Goal: Task Accomplishment & Management: Complete application form

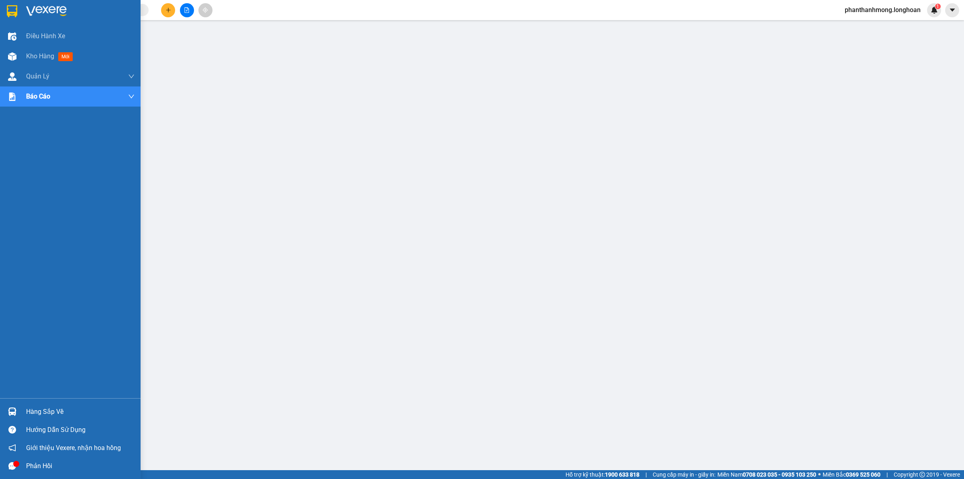
click at [13, 15] on img at bounding box center [12, 11] width 10 height 12
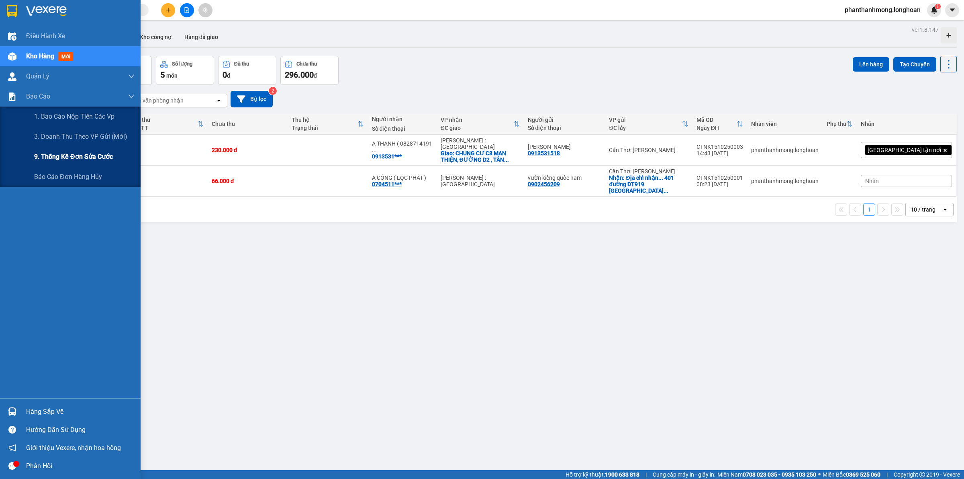
click at [82, 159] on span "9. Thống kê đơn sửa cước" at bounding box center [73, 156] width 79 height 10
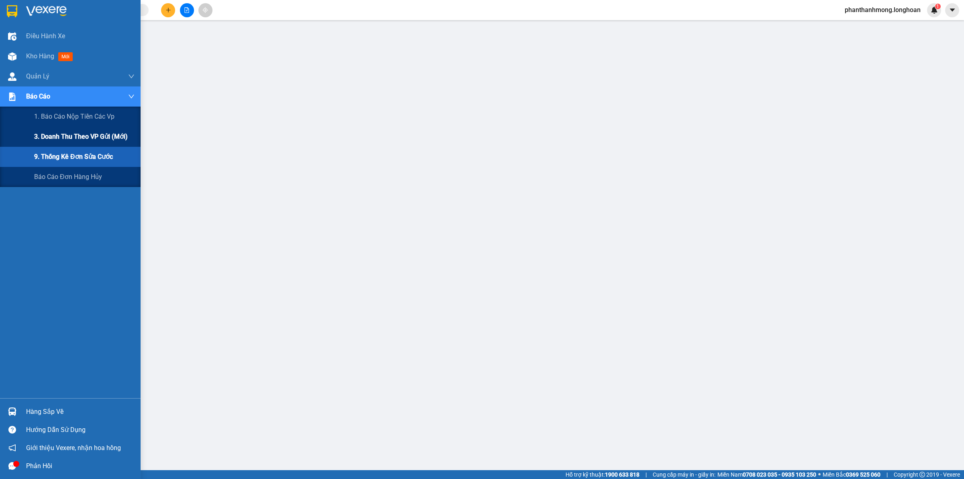
click at [78, 140] on span "3. Doanh Thu theo VP Gửi (mới)" at bounding box center [81, 136] width 94 height 10
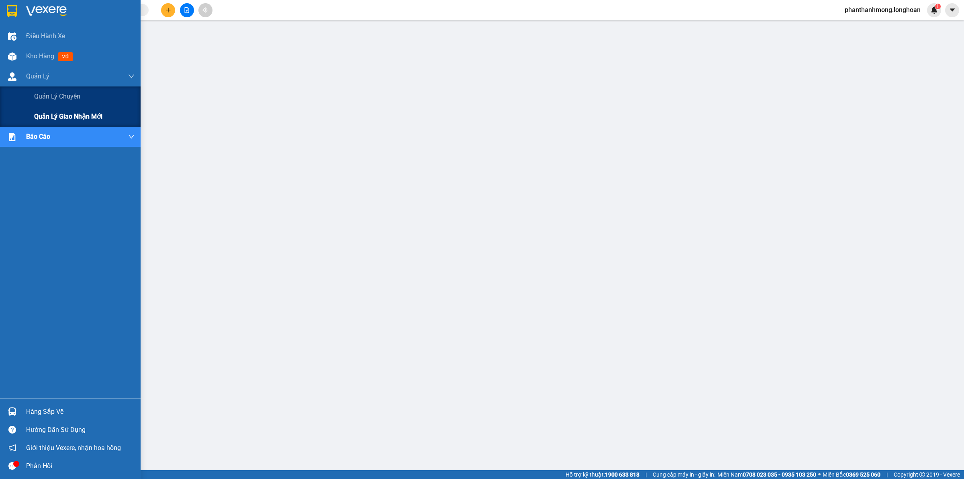
click at [67, 125] on div "Quản lý giao nhận mới" at bounding box center [84, 116] width 100 height 20
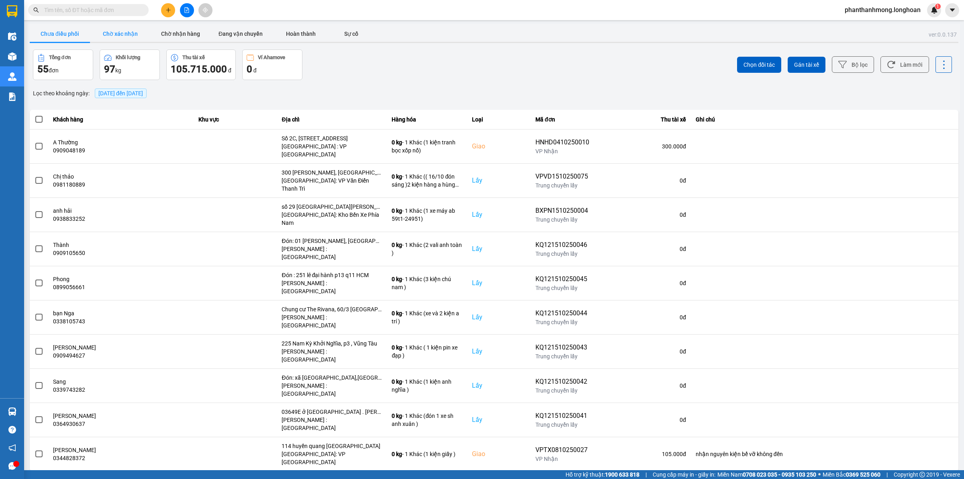
click at [149, 32] on button "Chờ xác nhận" at bounding box center [120, 34] width 60 height 16
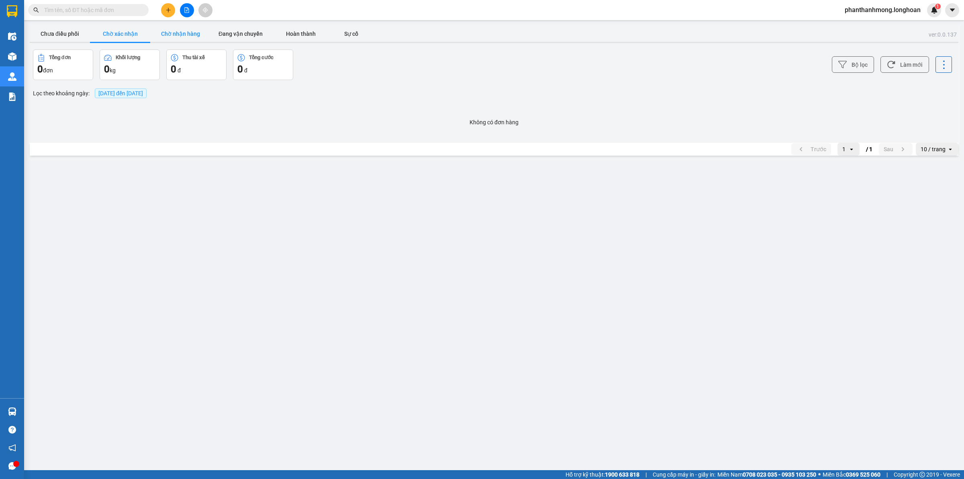
click at [171, 31] on button "Chờ nhận hàng" at bounding box center [180, 34] width 60 height 16
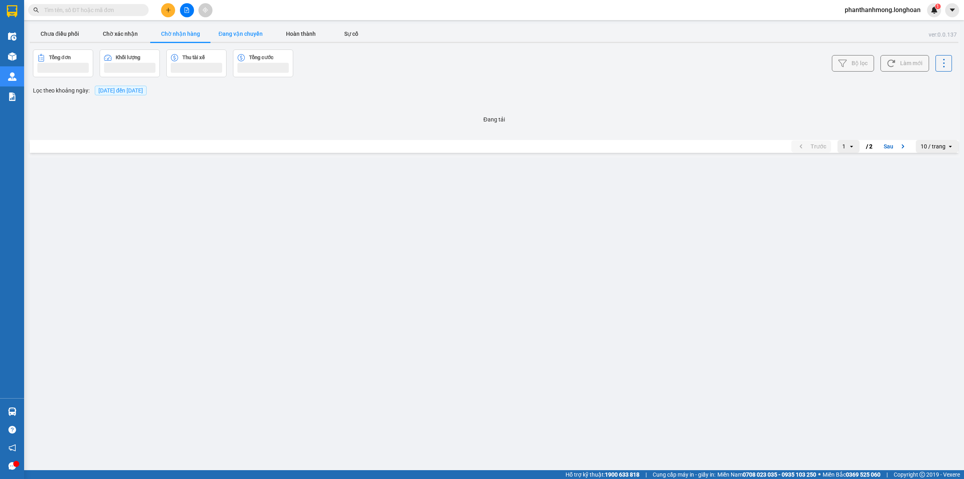
click at [246, 34] on button "Đang vận chuyển" at bounding box center [241, 34] width 60 height 16
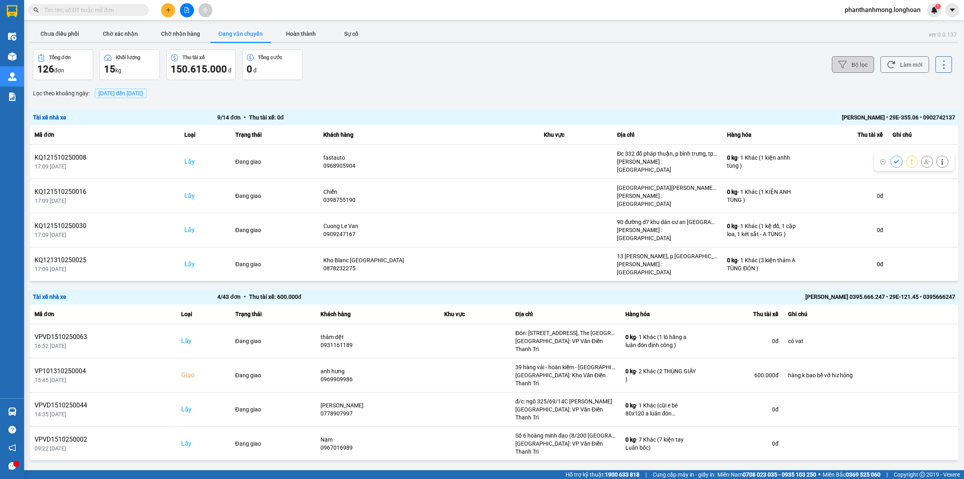
click at [851, 68] on button "Bộ lọc" at bounding box center [853, 64] width 42 height 16
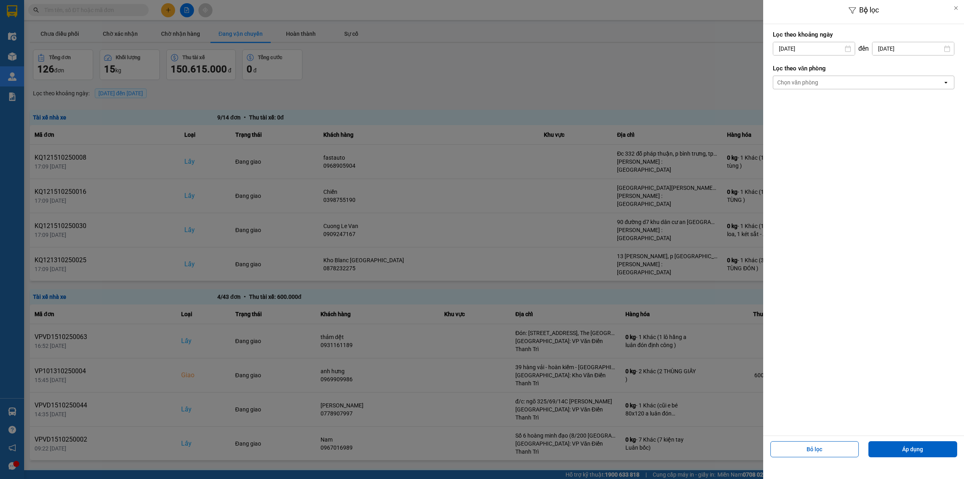
click at [845, 50] on icon at bounding box center [848, 48] width 6 height 6
click at [823, 48] on input "[DATE]" at bounding box center [814, 48] width 82 height 13
click at [814, 103] on div "1" at bounding box center [809, 107] width 11 height 10
type input "[DATE]"
click at [827, 86] on div "Chọn văn phòng" at bounding box center [858, 82] width 170 height 13
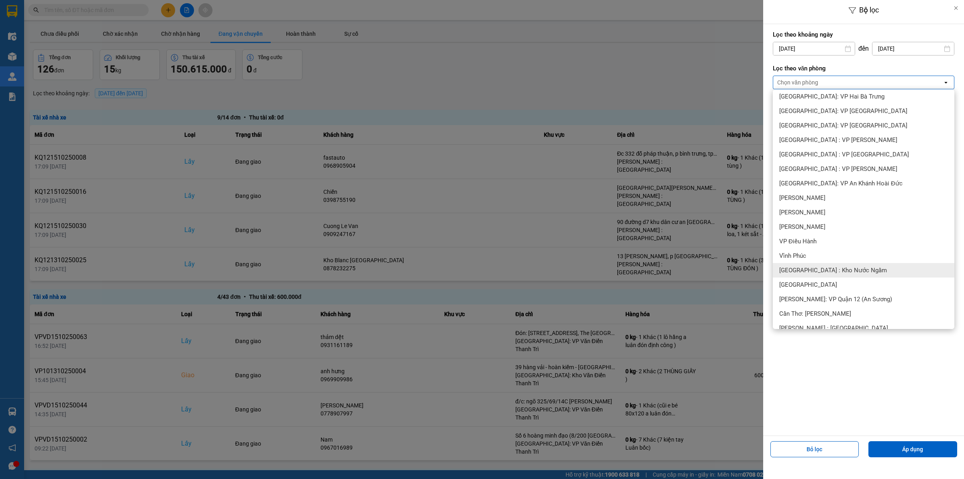
scroll to position [201, 0]
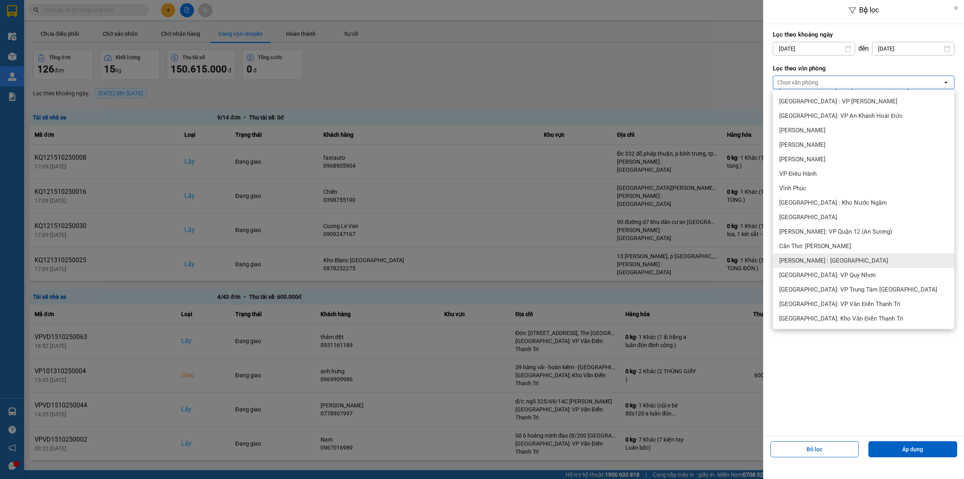
click at [846, 252] on div "Cần Thơ: [PERSON_NAME]" at bounding box center [864, 246] width 182 height 14
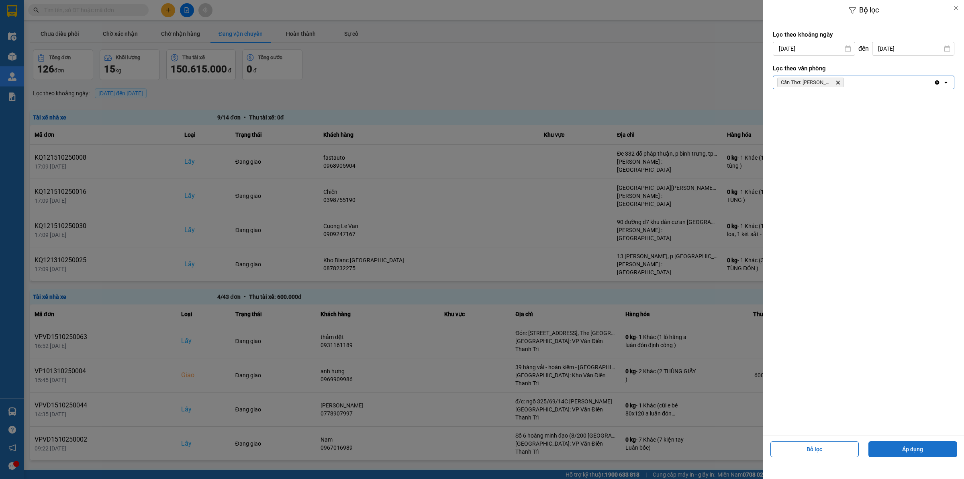
drag, startPoint x: 908, startPoint y: 447, endPoint x: 909, endPoint y: 442, distance: 5.2
click at [909, 447] on button "Áp dụng" at bounding box center [913, 449] width 89 height 16
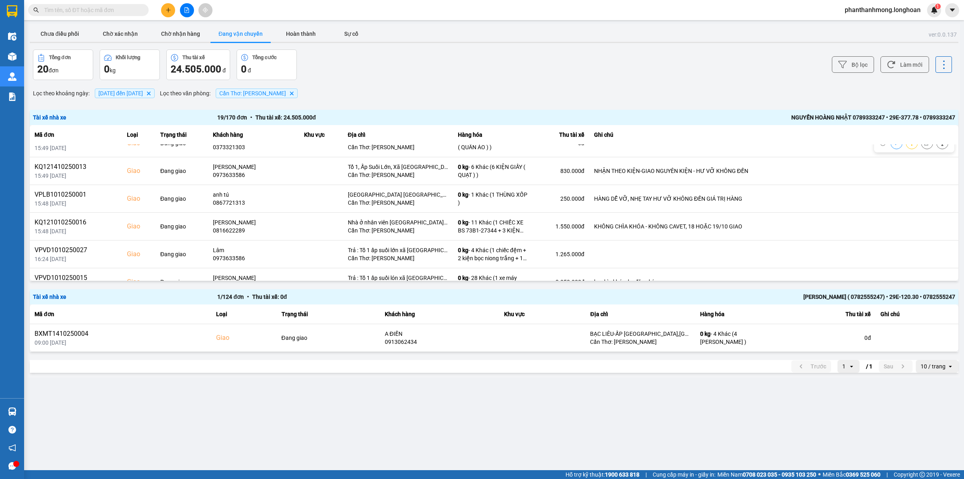
scroll to position [393, 0]
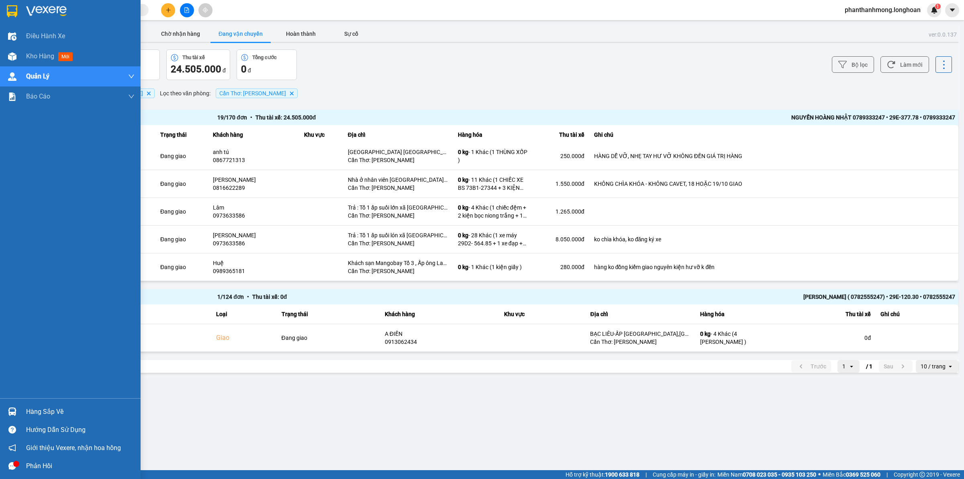
drag, startPoint x: 18, startPoint y: 16, endPoint x: 57, endPoint y: 4, distance: 40.1
click at [18, 16] on div at bounding box center [12, 11] width 14 height 14
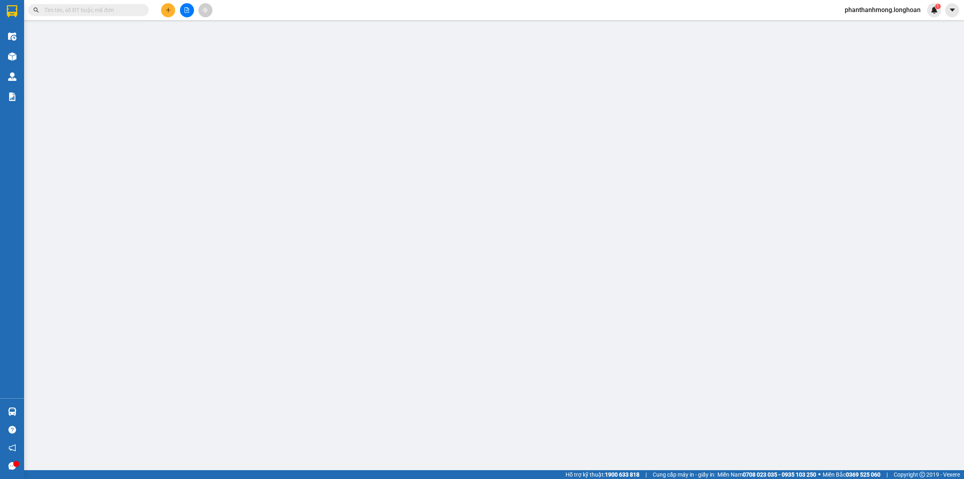
click at [51, 11] on input "text" at bounding box center [91, 10] width 95 height 9
paste input "VHBT0610250033"
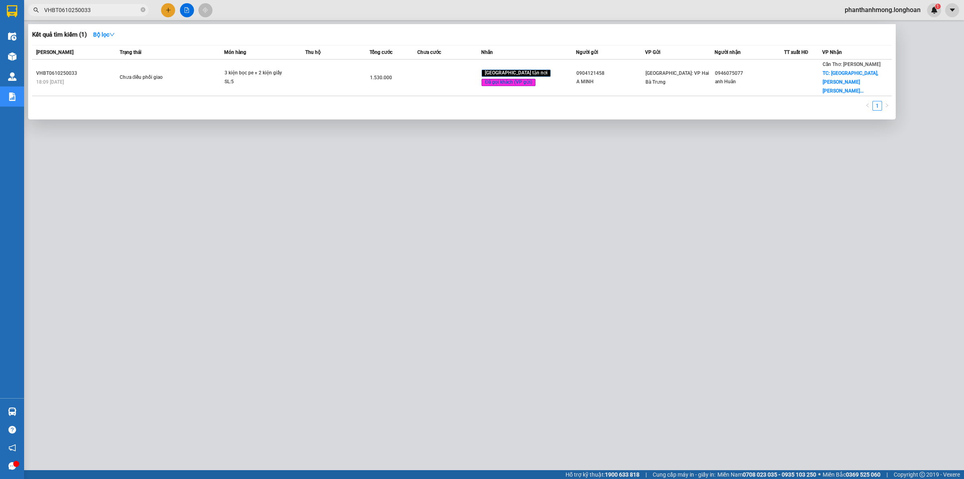
type input "VHBT0610250033"
click at [374, 81] on div "Mã ĐH Trạng thái Món hàng Thu hộ Tổng cước Chưa cước Nhãn Người gửi VP Gửi Ngườ…" at bounding box center [462, 80] width 860 height 70
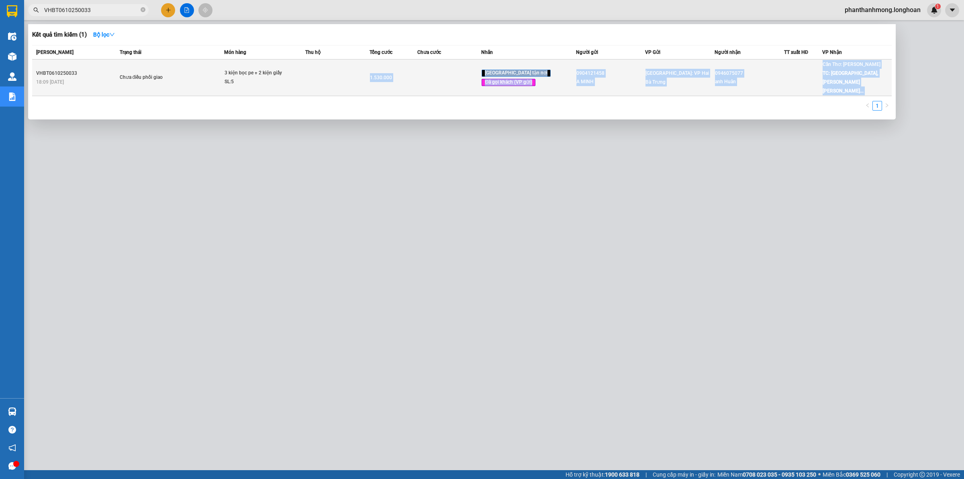
click at [383, 78] on td "1.530.000" at bounding box center [394, 77] width 48 height 37
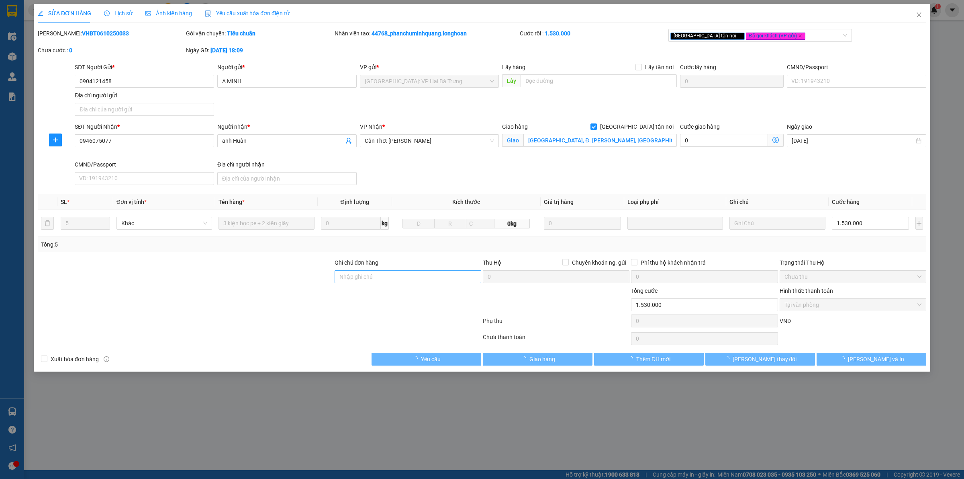
type input "0904121458"
type input "A MINH"
type input "0946075077"
type input "anh Huân"
checkbox input "true"
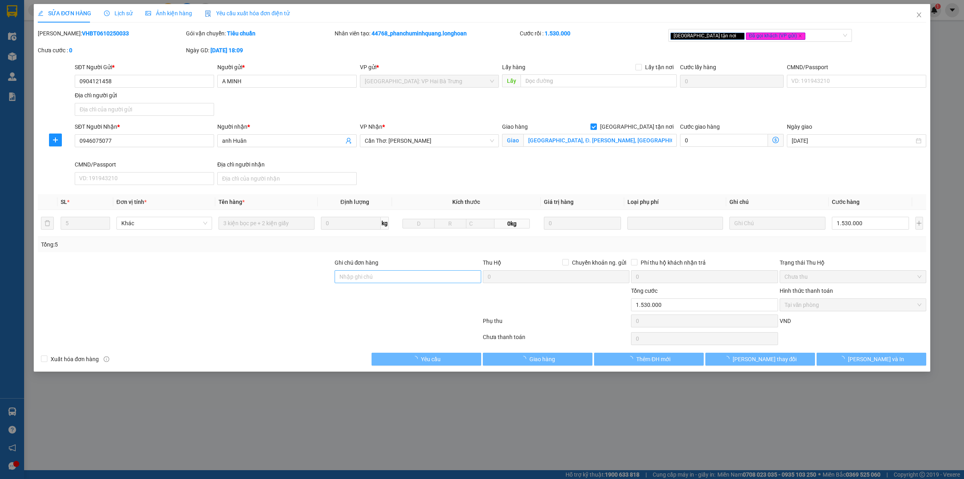
type input "chợ hoà bình, Đ. Lê Thị Riêng, Hoà Bình, Hòa Bình, Bạc Liêu"
type input "0"
type input "1.530.000"
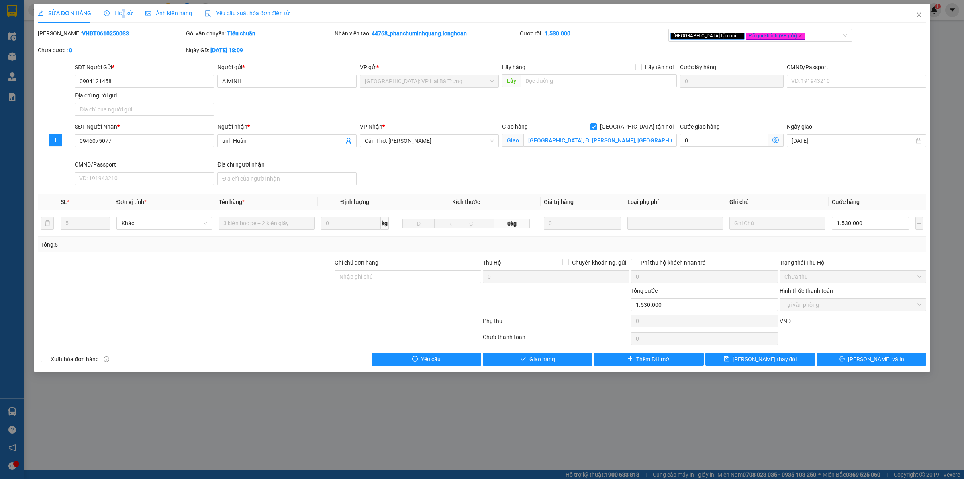
click at [121, 12] on span "Lịch sử" at bounding box center [118, 13] width 29 height 6
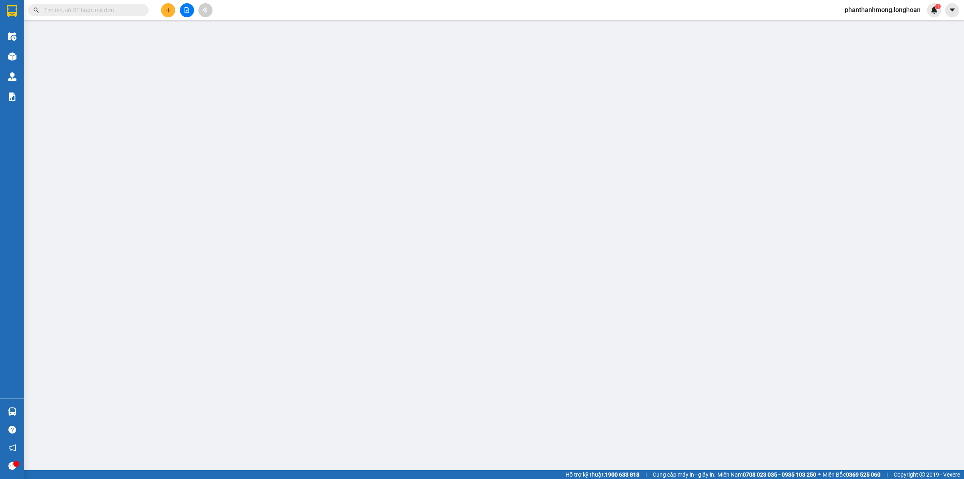
click at [106, 13] on input "text" at bounding box center [91, 10] width 95 height 9
paste input "VHBT0610250033"
type input "VHBT0610250033"
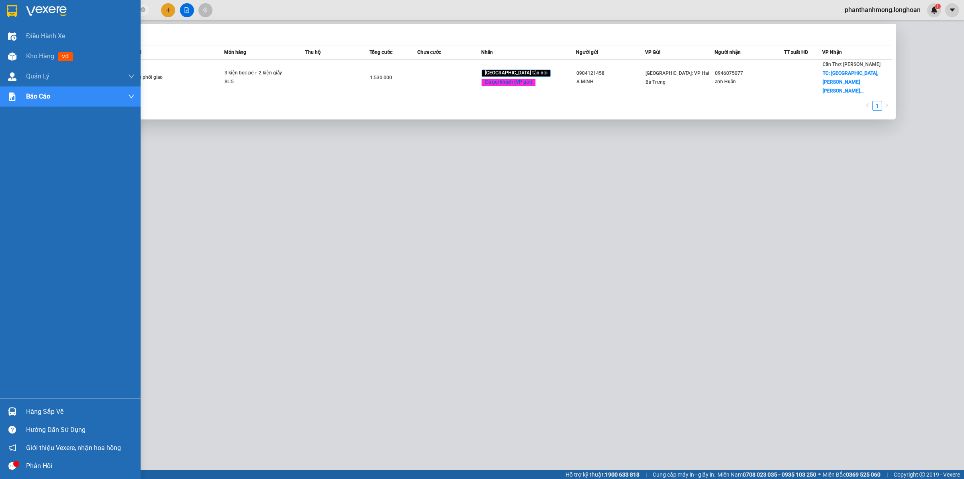
click at [12, 3] on div at bounding box center [70, 13] width 141 height 26
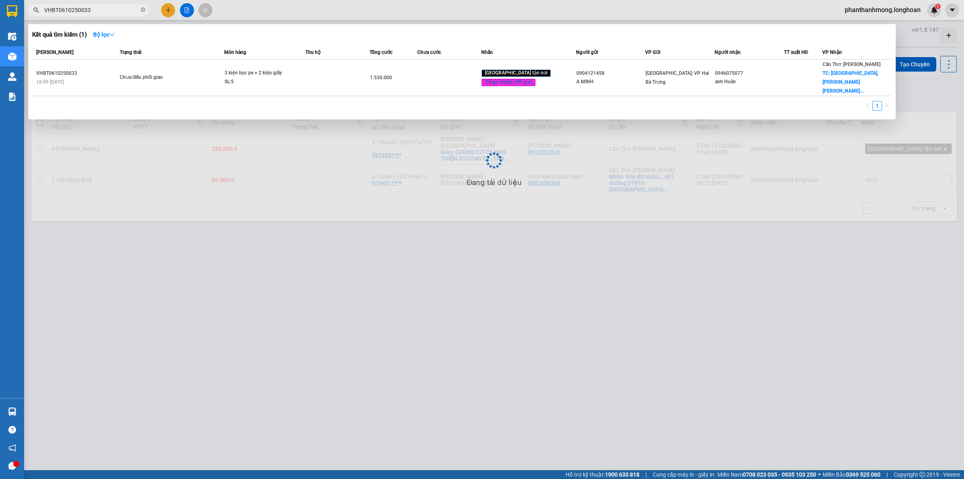
click at [239, 274] on div at bounding box center [482, 239] width 964 height 479
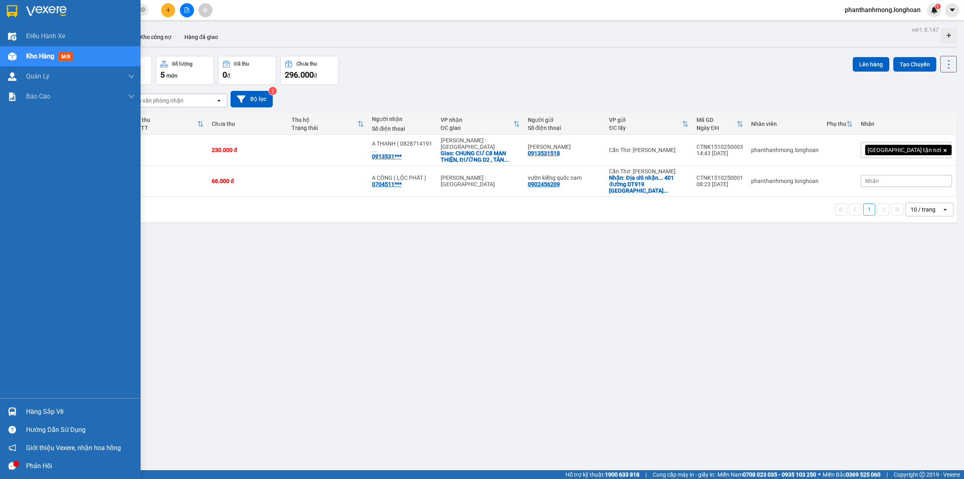
click at [16, 2] on div at bounding box center [70, 13] width 141 height 26
click at [18, 6] on div at bounding box center [12, 11] width 14 height 14
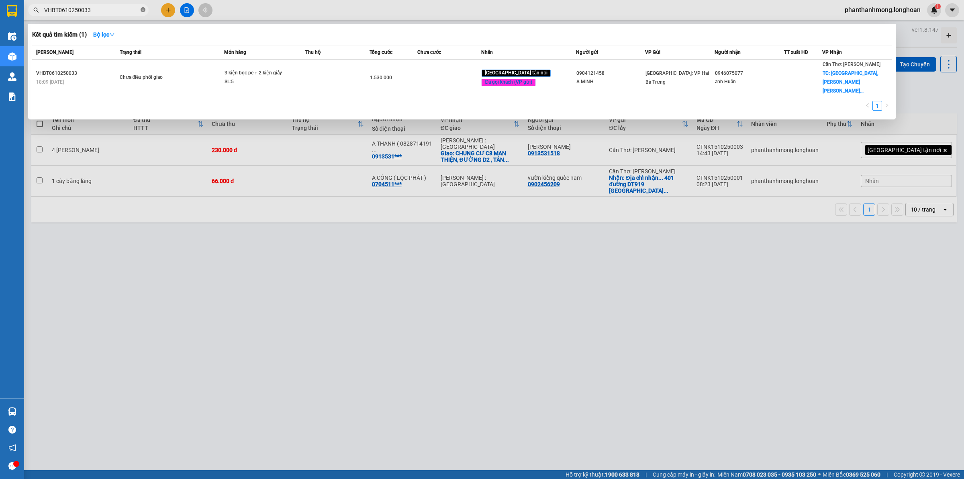
click at [141, 12] on span at bounding box center [143, 10] width 5 height 8
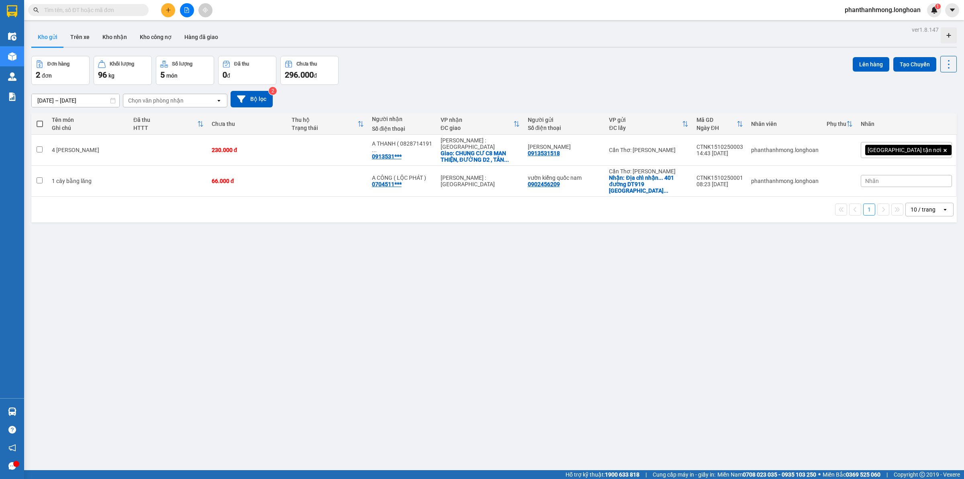
click at [128, 14] on input "text" at bounding box center [91, 10] width 95 height 9
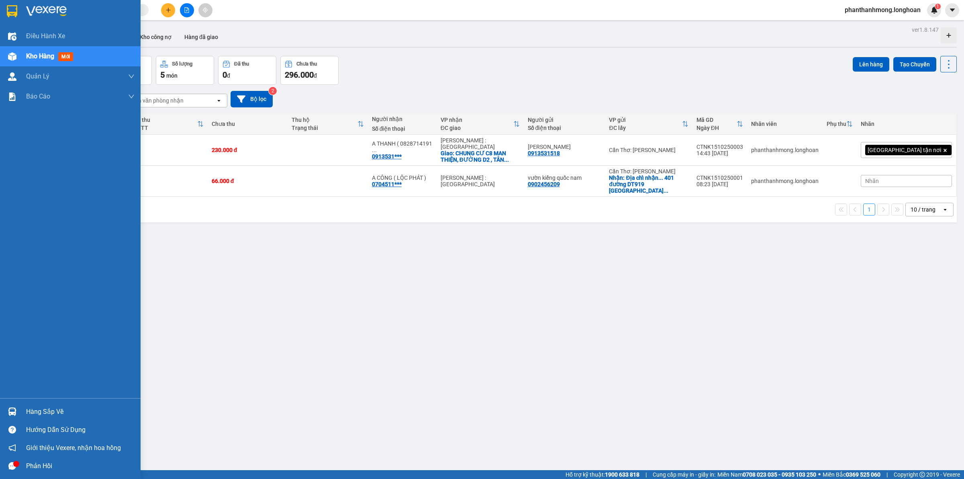
click at [3, 6] on div at bounding box center [70, 13] width 141 height 26
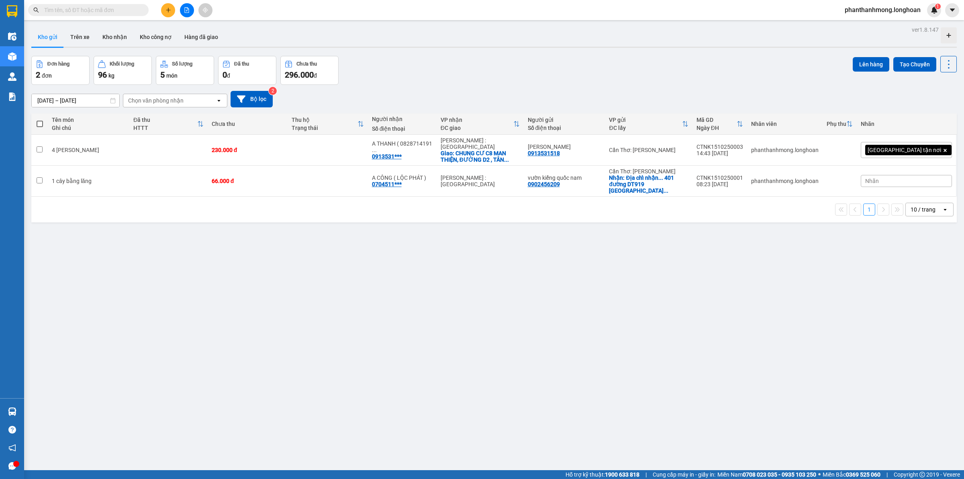
click at [109, 9] on input "text" at bounding box center [91, 10] width 95 height 9
paste input "0985873966"
type input "0985873966"
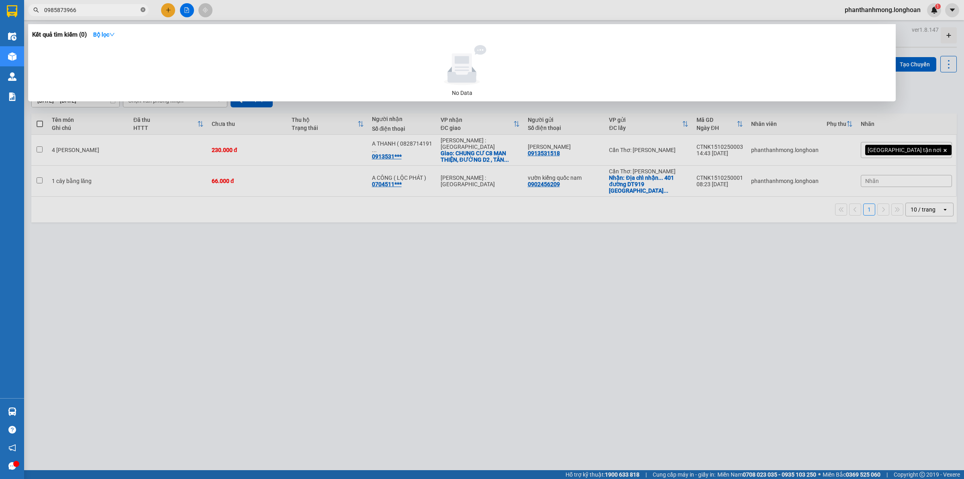
click at [144, 11] on icon "close-circle" at bounding box center [143, 9] width 5 height 5
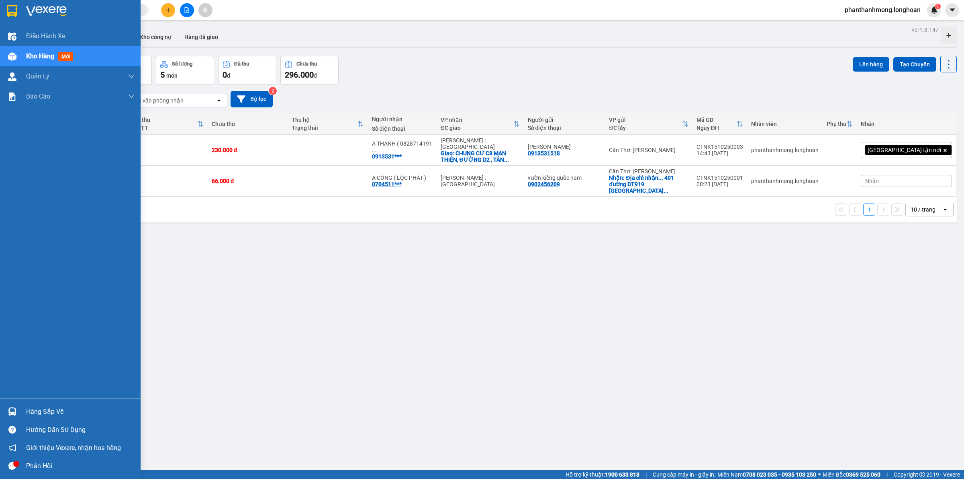
click at [5, 11] on div at bounding box center [12, 11] width 14 height 14
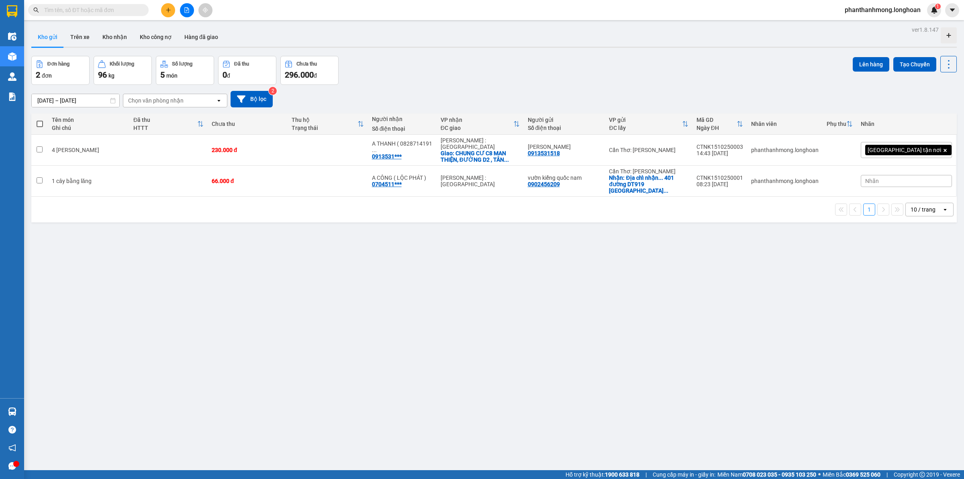
click at [168, 4] on button at bounding box center [168, 10] width 14 height 14
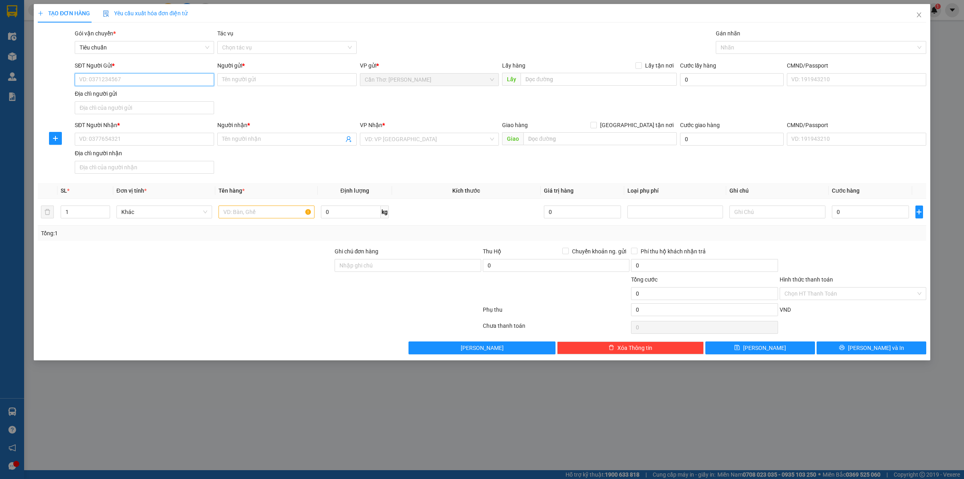
click at [174, 85] on input "SĐT Người Gửi *" at bounding box center [144, 79] width 139 height 13
paste input "0985873966"
type input "0985873966"
click at [252, 80] on input "Người gửi *" at bounding box center [286, 79] width 139 height 13
type input "i"
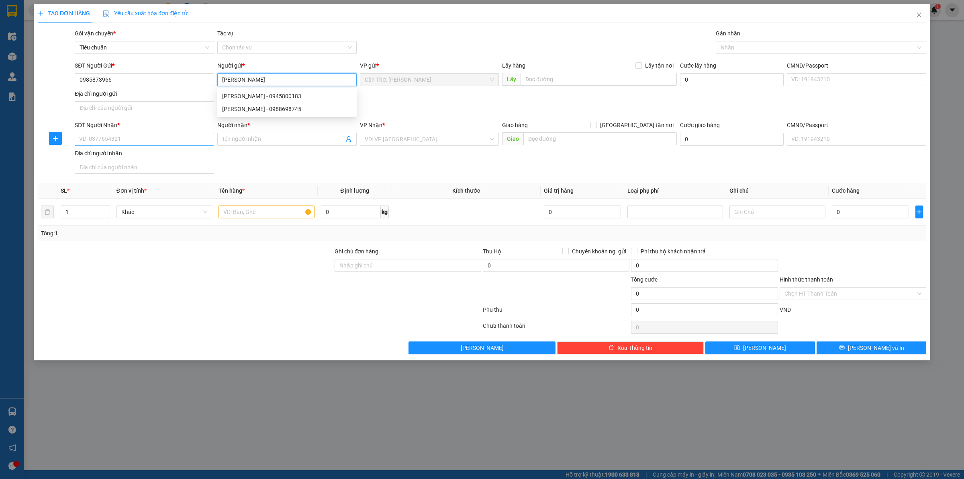
type input "MINH KHƯƠNG"
click at [189, 143] on input "SĐT Người Nhận *" at bounding box center [144, 139] width 139 height 13
type input "0832182776"
click at [237, 145] on span at bounding box center [286, 139] width 139 height 13
type input "QUANG KHẢI"
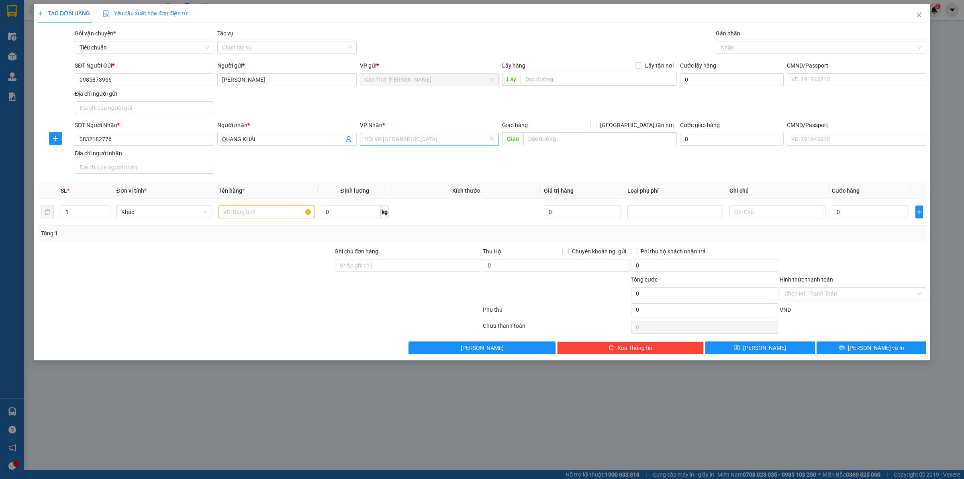
click at [414, 144] on input "search" at bounding box center [427, 139] width 124 height 12
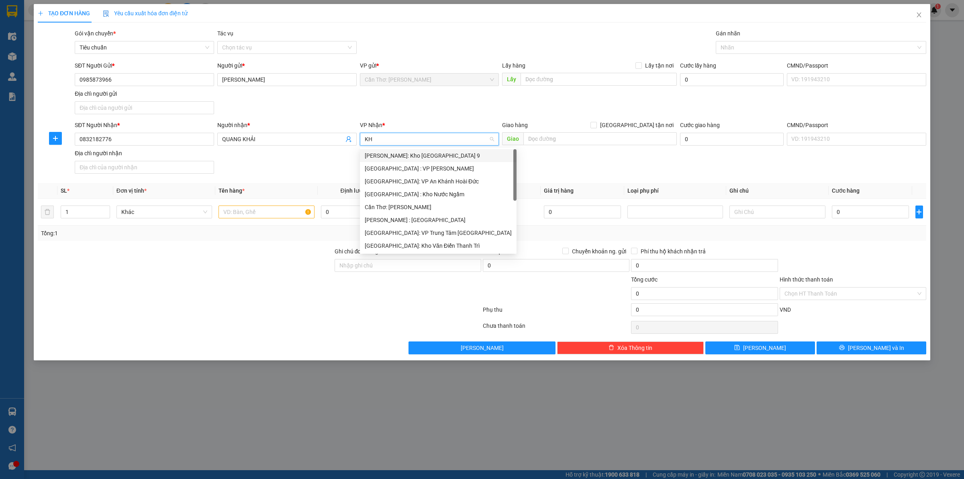
type input "KHO"
drag, startPoint x: 435, startPoint y: 189, endPoint x: 421, endPoint y: 189, distance: 14.1
click at [435, 190] on div "[PERSON_NAME] : [GEOGRAPHIC_DATA]" at bounding box center [430, 194] width 130 height 9
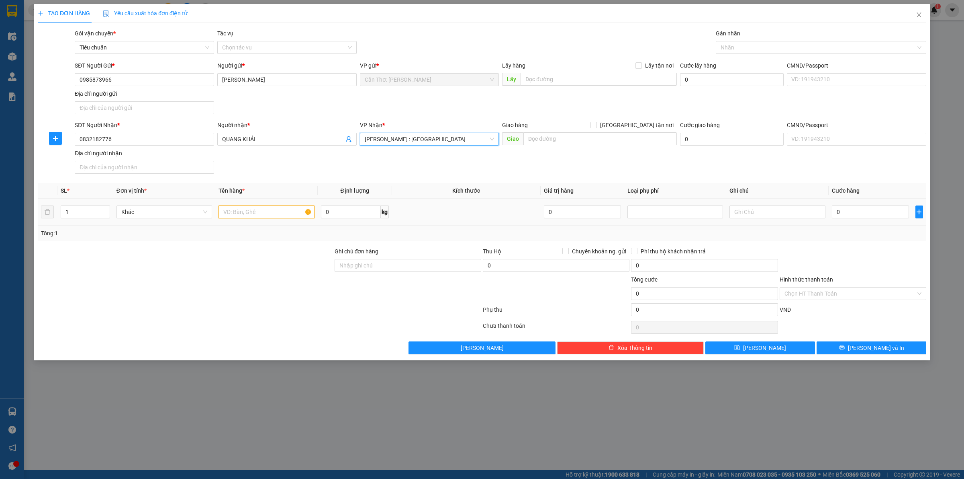
click at [283, 208] on input "text" at bounding box center [267, 211] width 96 height 13
click at [177, 84] on input "0985873966" at bounding box center [144, 79] width 139 height 13
click at [286, 217] on input "1 XE WAVE" at bounding box center [267, 211] width 96 height 13
type input "1 XE WAVE 68-H2 0279"
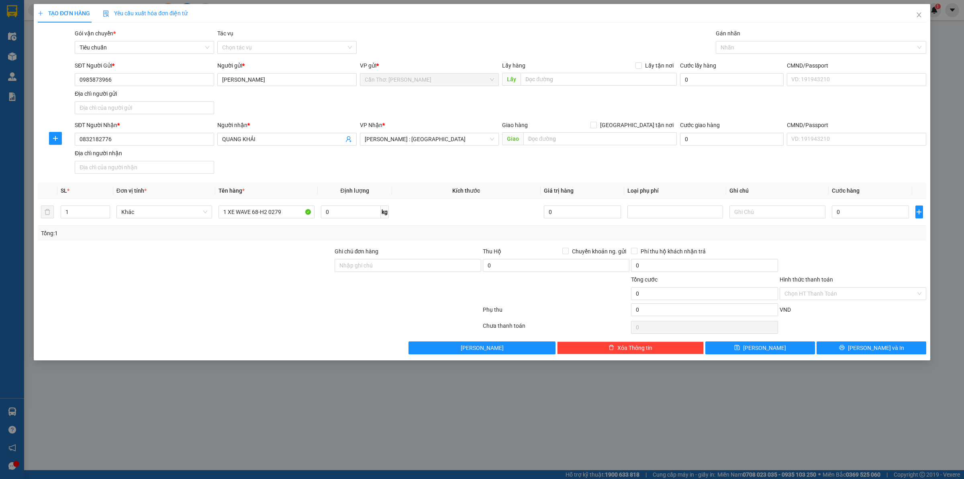
click at [628, 117] on div "SĐT Người Gửi * 0985873966 Người gửi * MINH KHƯƠNG VP gửi * Cần Thơ: Kho Ninh K…" at bounding box center [500, 89] width 855 height 56
click at [635, 130] on div "Giao hàng Giao tận nơi" at bounding box center [589, 127] width 175 height 12
click at [596, 127] on input "[GEOGRAPHIC_DATA] tận nơi" at bounding box center [594, 125] width 6 height 6
checkbox input "true"
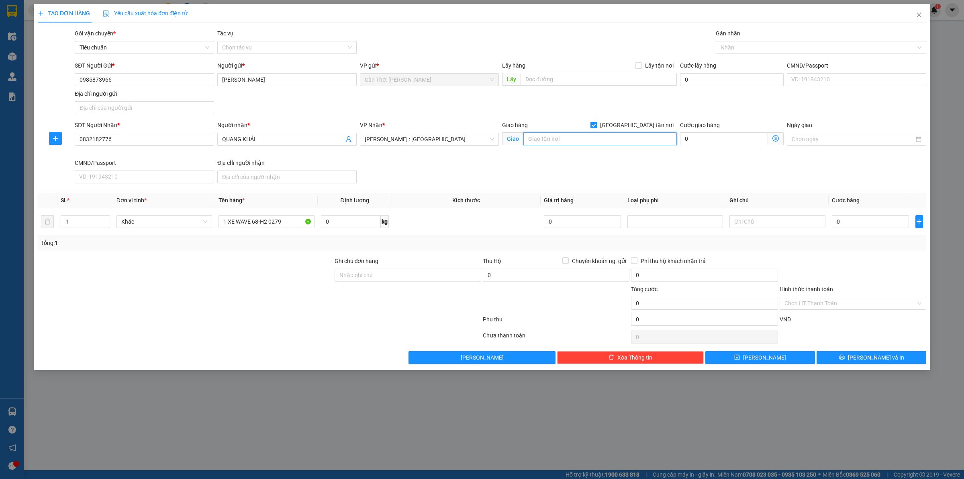
click at [625, 135] on input "text" at bounding box center [599, 138] width 153 height 13
type input "CỔNG 7 , ĐẠI HỌC TÔN ĐỨC THẮNG ,TÂN PHONG, QUẬN 7, HỒ CHÍ MINH"
click at [782, 41] on div "Gán nhãn Nhãn" at bounding box center [821, 43] width 211 height 28
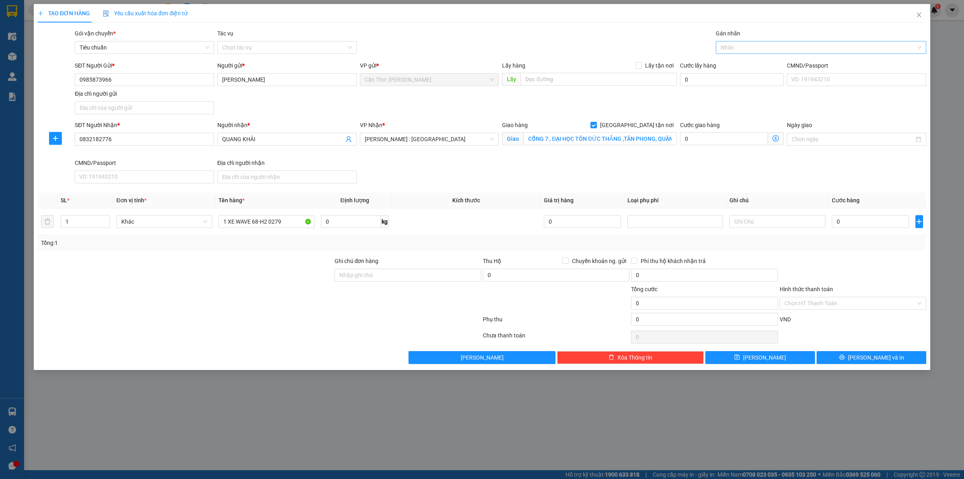
drag, startPoint x: 761, startPoint y: 50, endPoint x: 752, endPoint y: 51, distance: 9.3
click at [760, 50] on div at bounding box center [817, 48] width 198 height 10
type input "XE"
click at [736, 67] on div "Xe máy" at bounding box center [821, 63] width 201 height 9
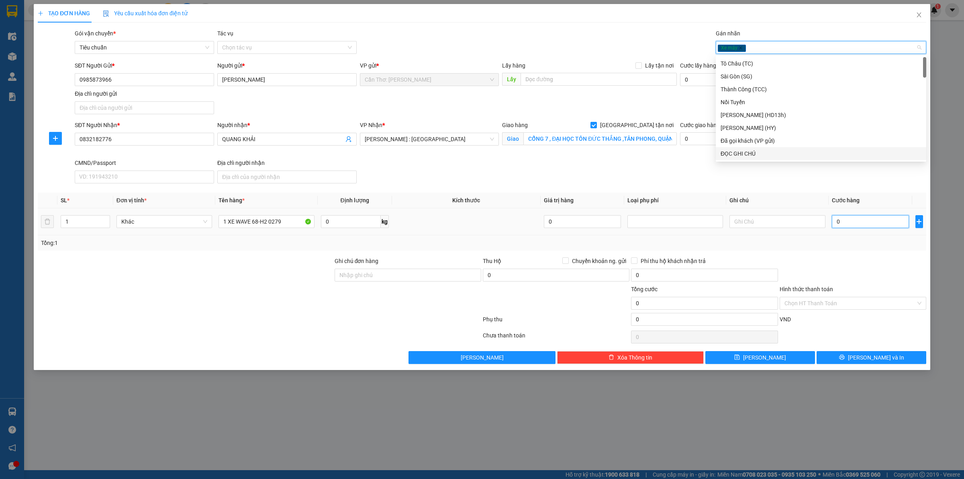
click at [860, 222] on input "0" at bounding box center [870, 221] width 77 height 13
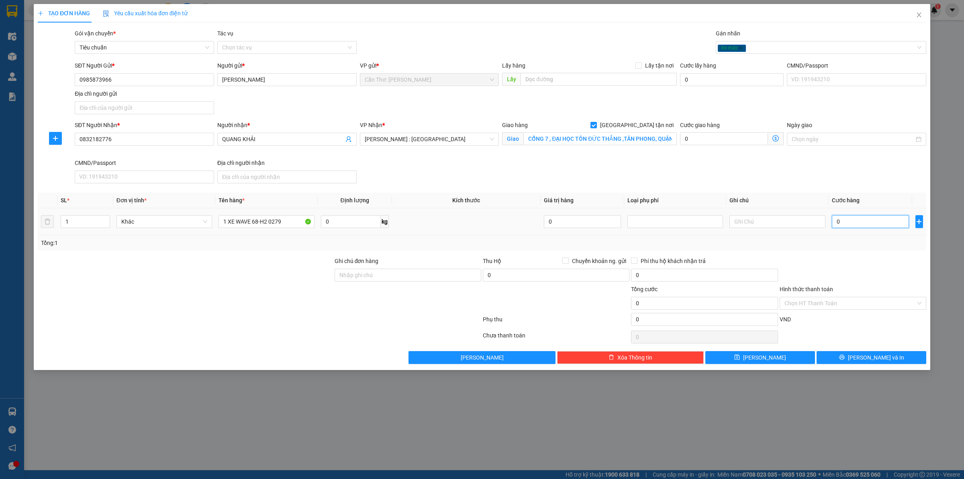
type input "3"
type input "34"
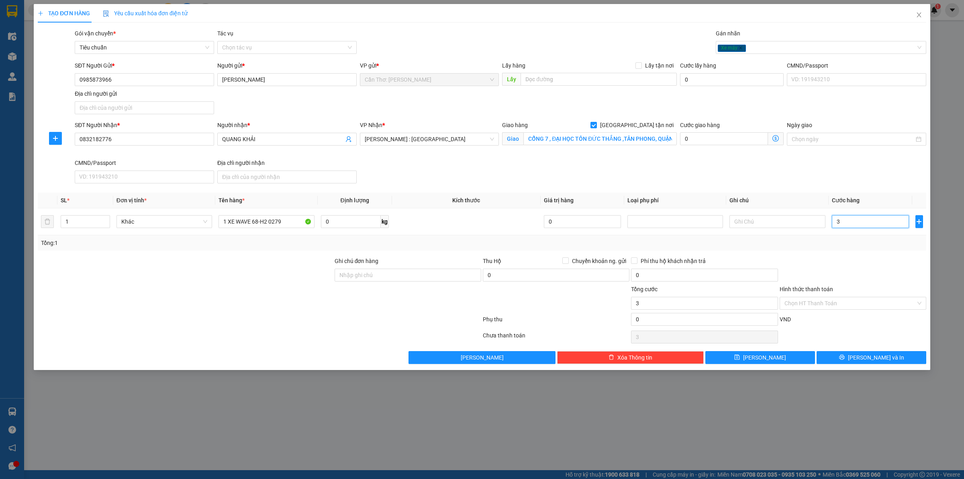
type input "34"
type input "340"
type input "3.400"
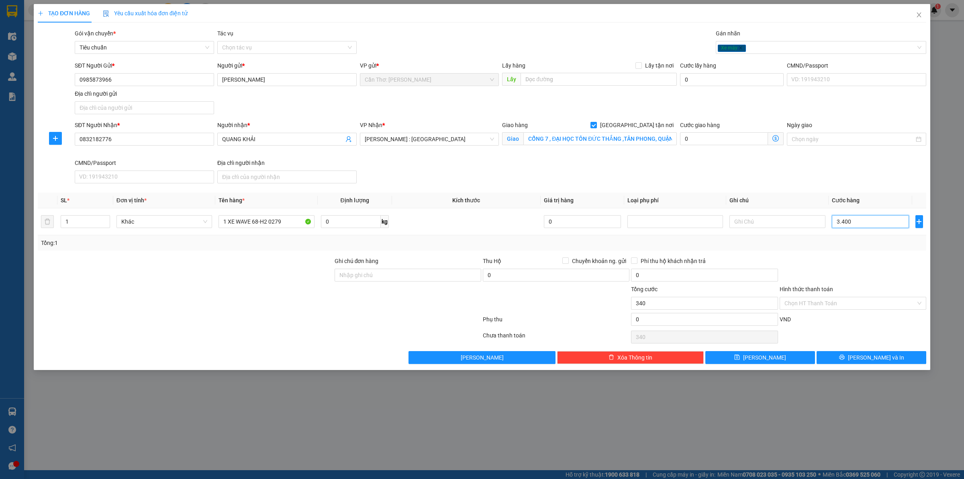
type input "3.400"
type input "34.000"
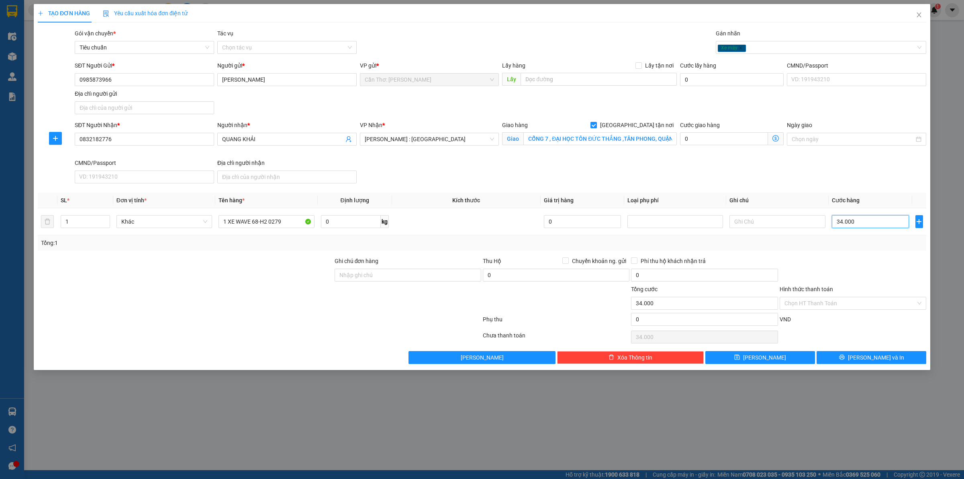
type input "340.000"
click at [374, 278] on input "Ghi chú đơn hàng" at bounding box center [408, 274] width 147 height 13
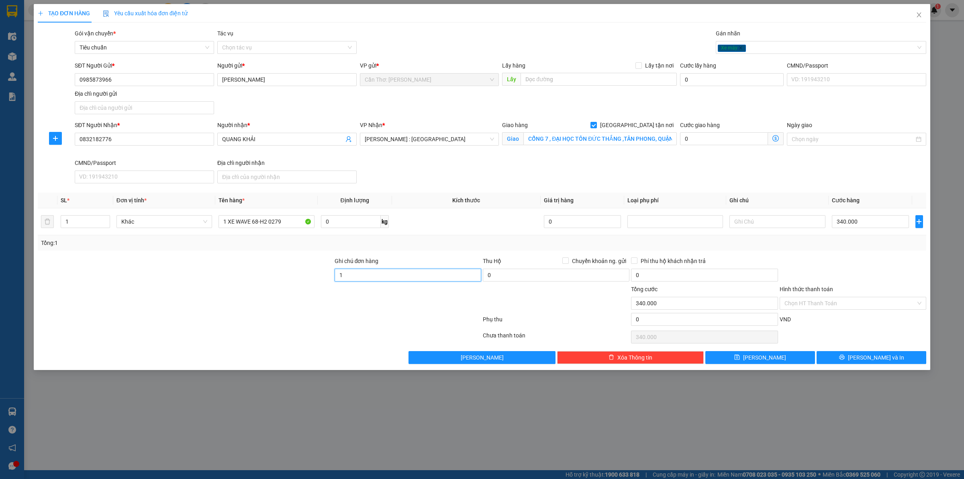
type input "1 CHÌA KHÓA +1 CAVET"
click at [852, 309] on input "Hình thức thanh toán" at bounding box center [850, 303] width 131 height 12
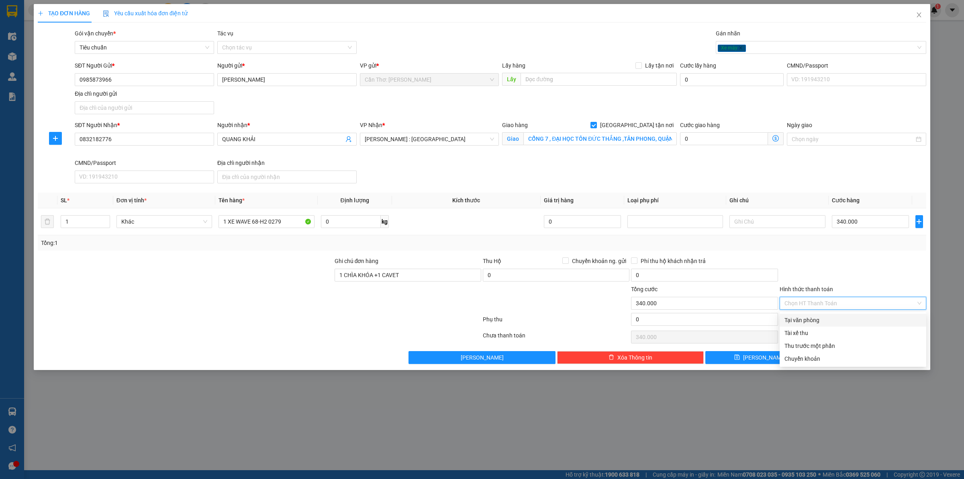
click at [836, 323] on div "Tại văn phòng" at bounding box center [853, 319] width 137 height 9
type input "0"
click at [838, 353] on button "Lưu và In" at bounding box center [872, 357] width 110 height 13
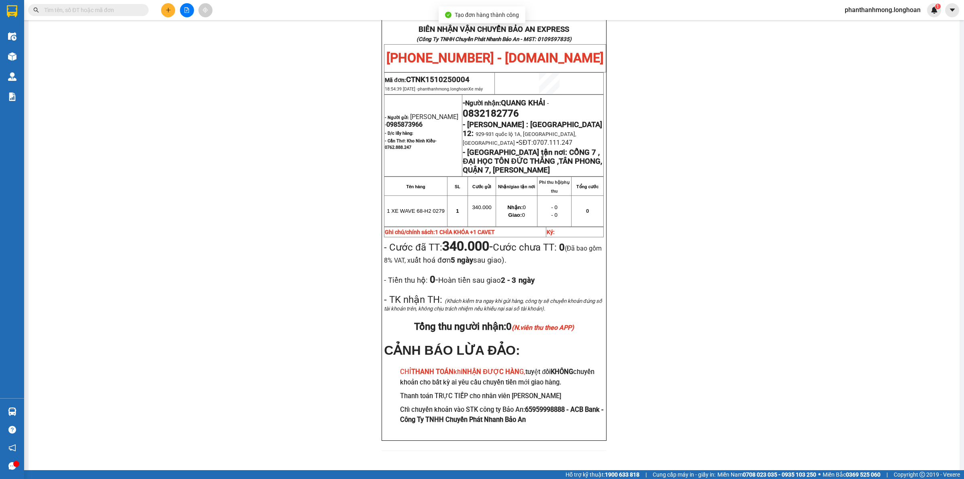
scroll to position [370, 0]
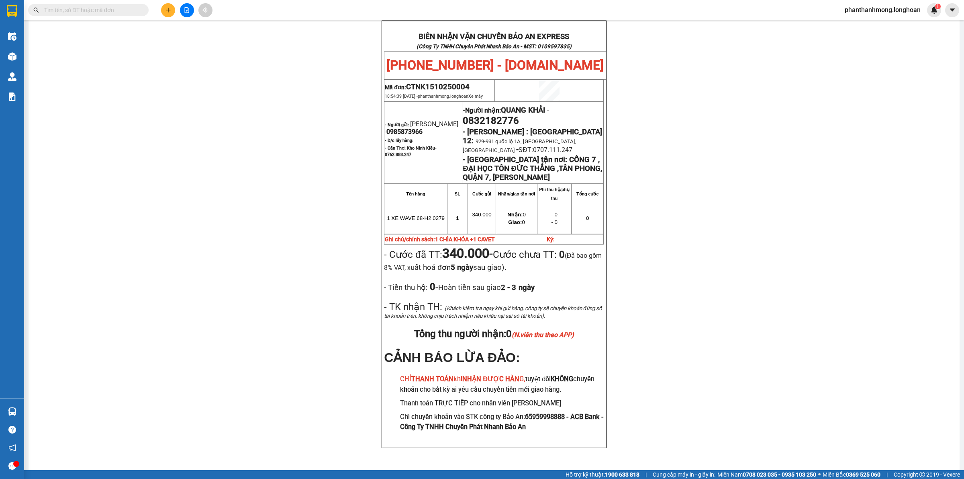
click at [18, 7] on div at bounding box center [12, 11] width 14 height 14
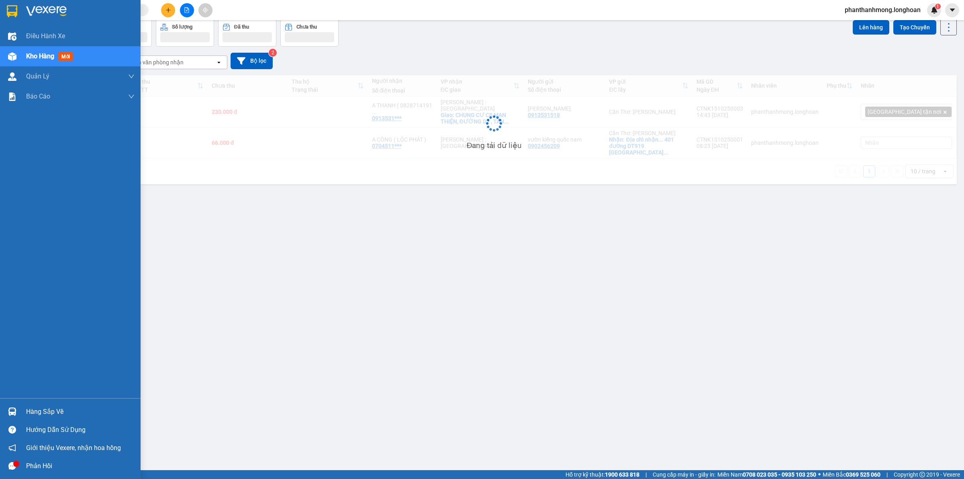
scroll to position [37, 0]
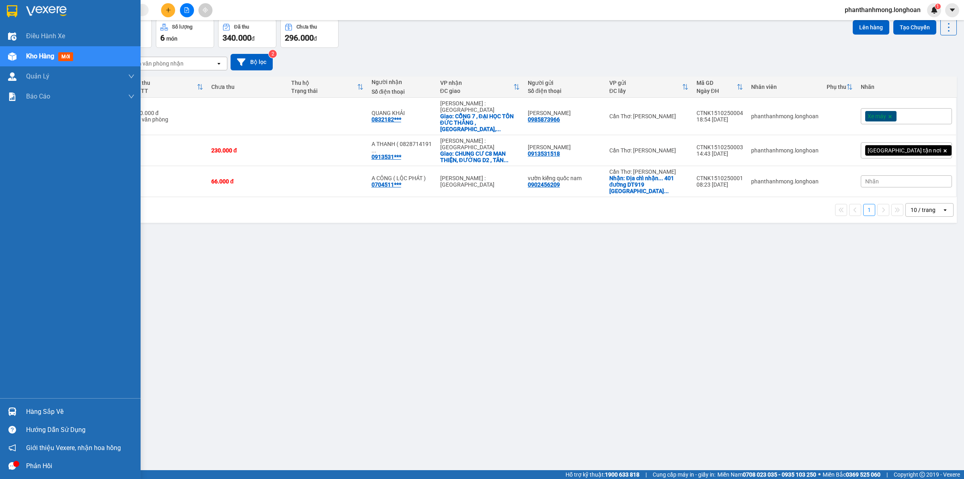
click at [22, 19] on div at bounding box center [70, 13] width 141 height 26
click at [11, 9] on img at bounding box center [12, 11] width 10 height 12
